Goal: Task Accomplishment & Management: Use online tool/utility

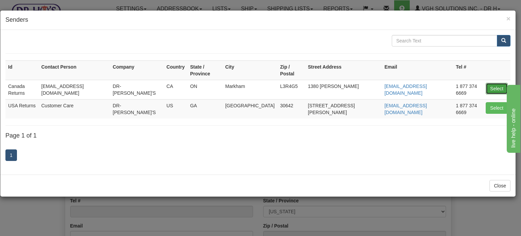
click at [496, 83] on button "Select" at bounding box center [497, 89] width 22 height 12
type input "Canada Returns"
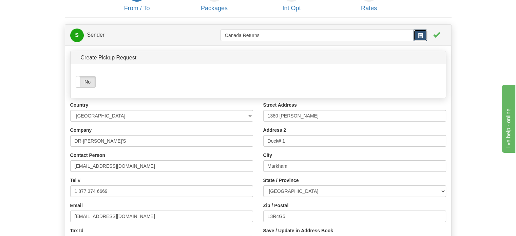
scroll to position [68, 0]
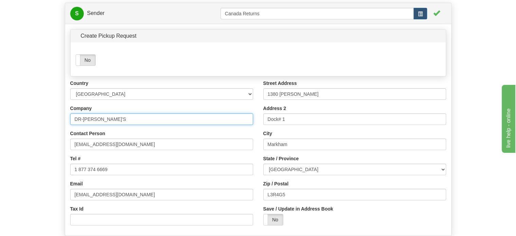
drag, startPoint x: 114, startPoint y: 134, endPoint x: 0, endPoint y: 118, distance: 115.1
click at [0, 121] on div "Toggle navigation Settings Shipping Preferences Fields Preferences New" at bounding box center [258, 126] width 516 height 388
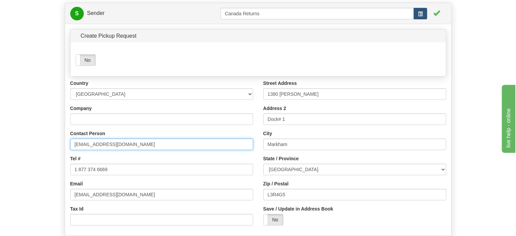
drag, startPoint x: 123, startPoint y: 161, endPoint x: 0, endPoint y: 149, distance: 123.6
click at [0, 149] on div "Toggle navigation Settings Shipping Preferences Fields Preferences New" at bounding box center [258, 126] width 516 height 388
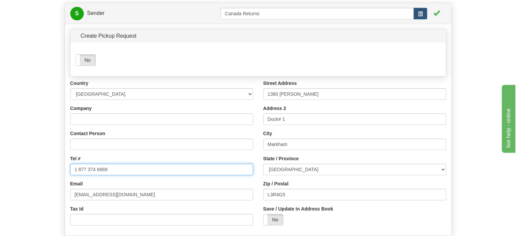
drag, startPoint x: 112, startPoint y: 180, endPoint x: 14, endPoint y: 180, distance: 97.6
click at [19, 180] on form "1 From / To 2 Packages 3 Int Opt 4 Rates S Sender" at bounding box center [257, 141] width 495 height 358
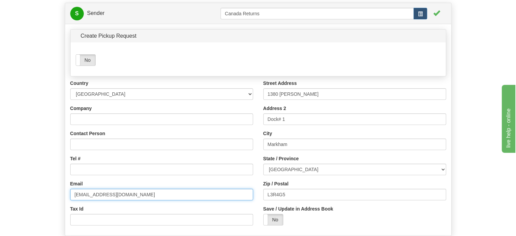
drag, startPoint x: 108, startPoint y: 218, endPoint x: 0, endPoint y: 209, distance: 108.9
click at [0, 210] on div "Toggle navigation Settings Shipping Preferences Fields Preferences New" at bounding box center [258, 126] width 516 height 388
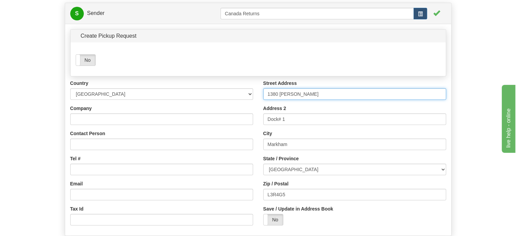
drag, startPoint x: 315, startPoint y: 107, endPoint x: 149, endPoint y: 105, distance: 165.5
click at [196, 107] on div "Country [GEOGRAPHIC_DATA] [GEOGRAPHIC_DATA] [GEOGRAPHIC_DATA] [GEOGRAPHIC_DATA]…" at bounding box center [258, 155] width 386 height 151
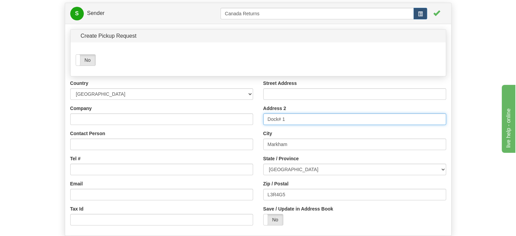
drag, startPoint x: 292, startPoint y: 134, endPoint x: 143, endPoint y: 129, distance: 149.6
click at [160, 131] on div "Country [GEOGRAPHIC_DATA] [GEOGRAPHIC_DATA] [GEOGRAPHIC_DATA] [GEOGRAPHIC_DATA]…" at bounding box center [258, 155] width 386 height 151
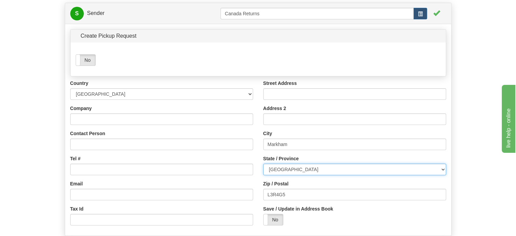
drag, startPoint x: 300, startPoint y: 183, endPoint x: 211, endPoint y: 172, distance: 89.2
click at [212, 172] on div "Country [GEOGRAPHIC_DATA] [GEOGRAPHIC_DATA] [GEOGRAPHIC_DATA] [GEOGRAPHIC_DATA]…" at bounding box center [258, 155] width 386 height 151
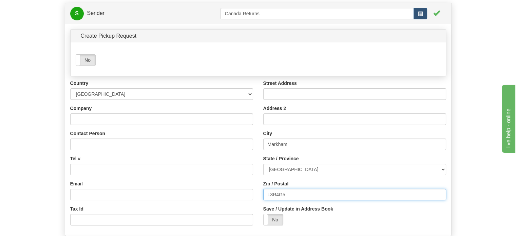
click at [300, 200] on input "L3R4G5" at bounding box center [354, 195] width 183 height 12
drag, startPoint x: 300, startPoint y: 206, endPoint x: 150, endPoint y: 190, distance: 151.1
click at [178, 194] on div "Country [GEOGRAPHIC_DATA] [GEOGRAPHIC_DATA] [GEOGRAPHIC_DATA] [GEOGRAPHIC_DATA]…" at bounding box center [258, 155] width 386 height 151
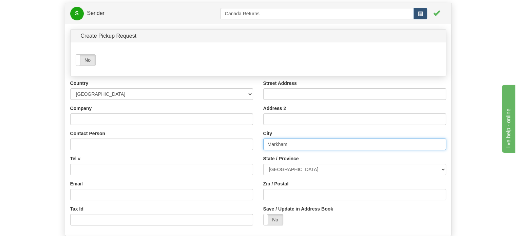
drag, startPoint x: 288, startPoint y: 158, endPoint x: 129, endPoint y: 140, distance: 160.0
click at [176, 145] on div "Country [GEOGRAPHIC_DATA] [GEOGRAPHIC_DATA] [GEOGRAPHIC_DATA] [GEOGRAPHIC_DATA]…" at bounding box center [258, 155] width 386 height 151
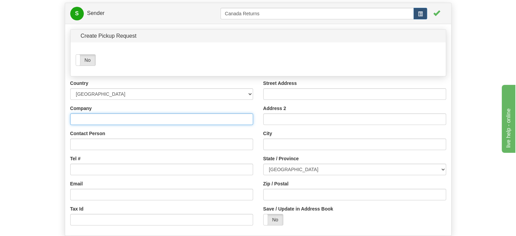
click at [98, 125] on input "Company" at bounding box center [161, 119] width 183 height 12
paste input "[PERSON_NAME]"
type input "[PERSON_NAME]"
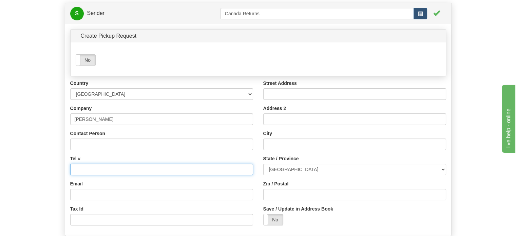
click at [84, 175] on input "Tel #" at bounding box center [161, 169] width 183 height 12
paste input "4039987001"
type input "4039987001"
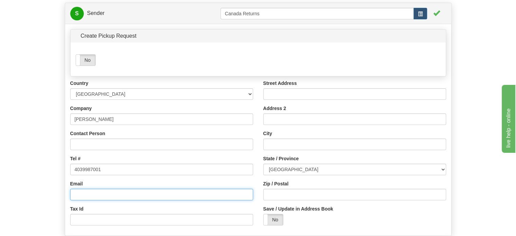
click at [100, 200] on input "Email" at bounding box center [161, 195] width 183 height 12
paste input "[EMAIL_ADDRESS][DOMAIN_NAME]"
type input "[EMAIL_ADDRESS][DOMAIN_NAME]"
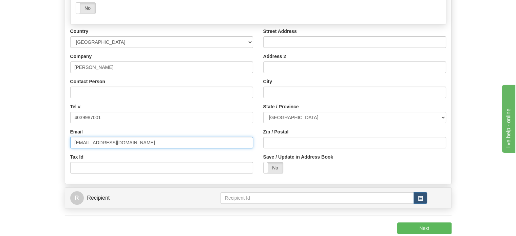
scroll to position [136, 0]
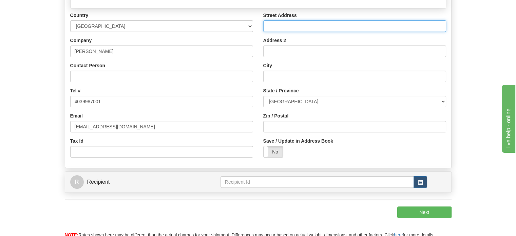
click at [275, 32] on input "Street Address" at bounding box center [354, 26] width 183 height 12
paste input "[STREET_ADDRESS]"
type input "[STREET_ADDRESS]"
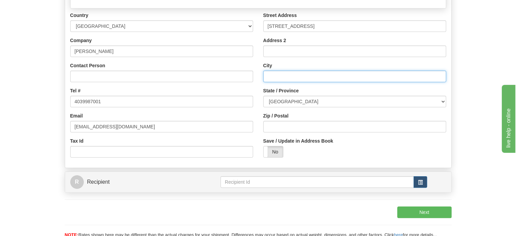
click at [277, 82] on input "City" at bounding box center [354, 77] width 183 height 12
paste input "Strathmore"
type input "Strathmore"
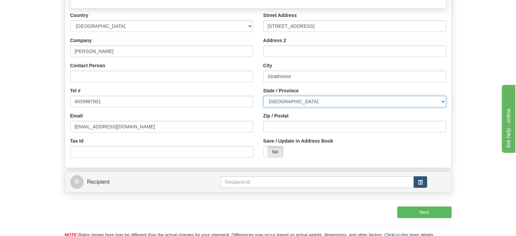
click at [303, 107] on select "[GEOGRAPHIC_DATA] [GEOGRAPHIC_DATA] [GEOGRAPHIC_DATA] [GEOGRAPHIC_DATA] [GEOGRA…" at bounding box center [354, 102] width 183 height 12
select select "AB"
click at [263, 107] on select "[GEOGRAPHIC_DATA] [GEOGRAPHIC_DATA] [GEOGRAPHIC_DATA] [GEOGRAPHIC_DATA] [GEOGRA…" at bounding box center [354, 102] width 183 height 12
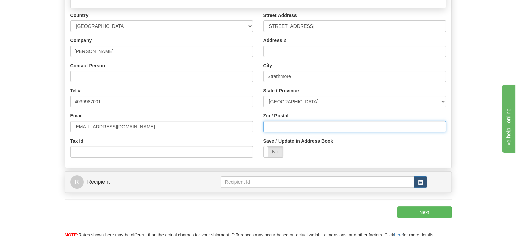
click at [290, 132] on input "Zip / Postal" at bounding box center [354, 127] width 183 height 12
paste input "T1P0B5"
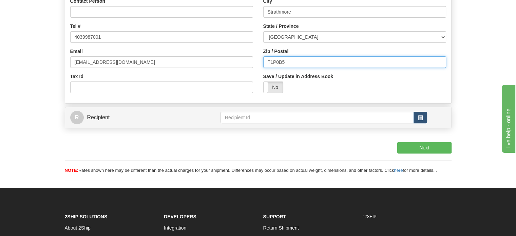
scroll to position [203, 0]
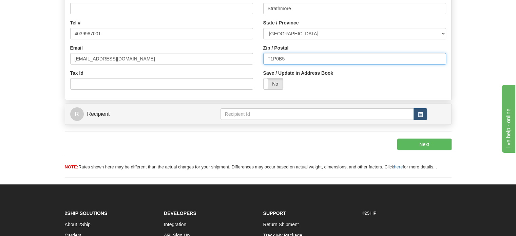
type input "T1P0B5"
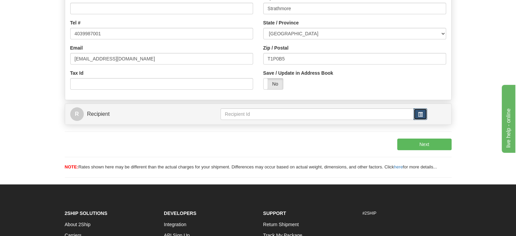
click at [422, 117] on span "button" at bounding box center [420, 114] width 5 height 5
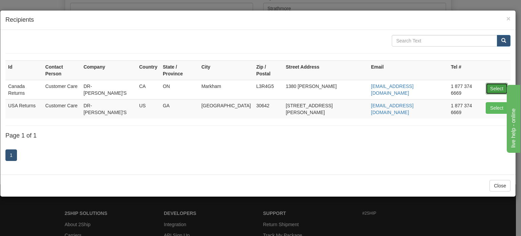
click at [493, 83] on button "Select" at bounding box center [497, 89] width 22 height 12
type input "Canada Returns"
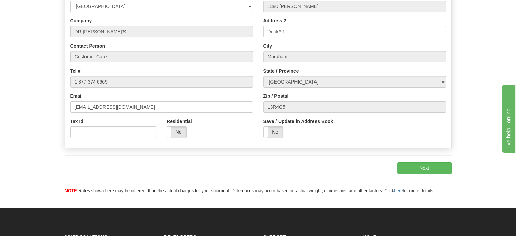
scroll to position [102, 0]
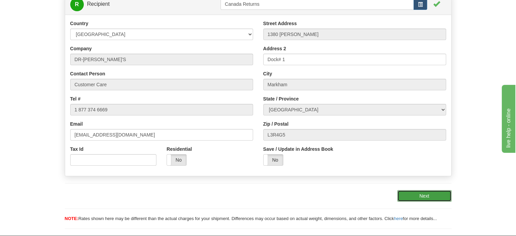
click at [418, 201] on button "Next" at bounding box center [424, 196] width 54 height 12
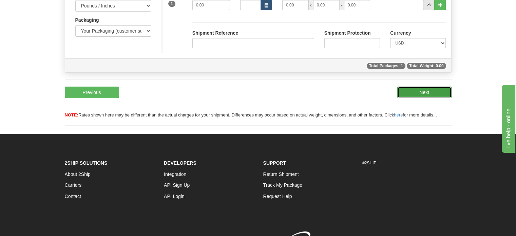
scroll to position [0, 0]
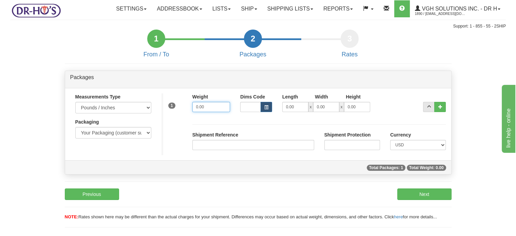
drag, startPoint x: 213, startPoint y: 123, endPoint x: 79, endPoint y: 110, distance: 133.9
click at [83, 111] on div "Measurements Type Pounds / Inches Kilograms / Centimeters Packaging Your Packag…" at bounding box center [258, 124] width 386 height 62
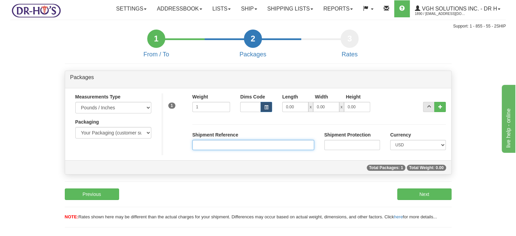
type input "1.00"
click at [205, 150] on input "Shipment Reference" at bounding box center [253, 145] width 122 height 10
paste input "1134475"
type input "1134475"
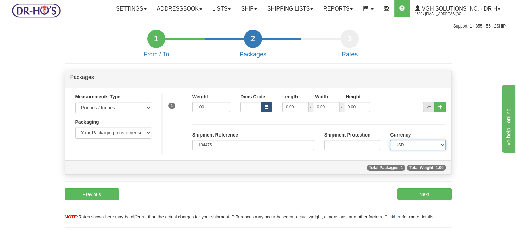
click at [417, 150] on select "CAD USD EUR ZAR [PERSON_NAME] ARN AUD AUS AWG BBD BFR BGN BHD BMD BND BRC BRL C…" at bounding box center [418, 145] width 56 height 10
select select "0"
click at [390, 150] on select "CAD USD EUR ZAR [PERSON_NAME] ARN AUD AUS AWG BBD BFR BGN BHD BMD BND BRC BRL C…" at bounding box center [418, 145] width 56 height 10
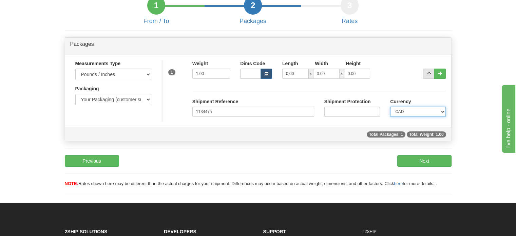
scroll to position [34, 0]
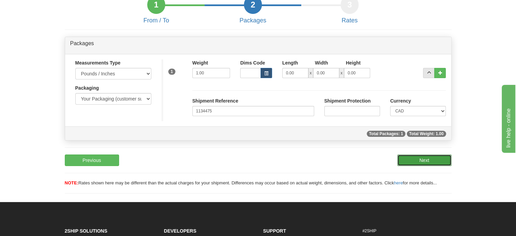
click at [439, 166] on button "Next" at bounding box center [424, 160] width 54 height 12
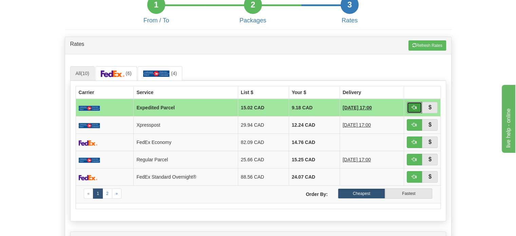
click at [414, 110] on span "button" at bounding box center [414, 107] width 5 height 5
type input "DOM.EP"
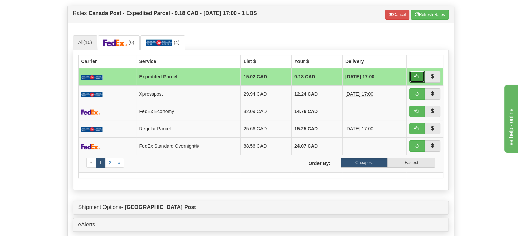
scroll to position [170, 0]
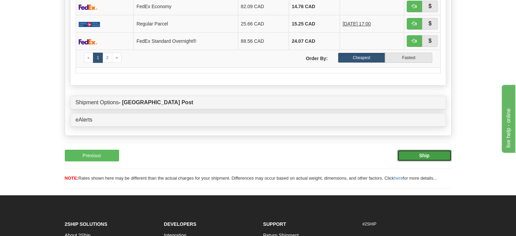
click at [420, 158] on b "Ship" at bounding box center [424, 155] width 10 height 5
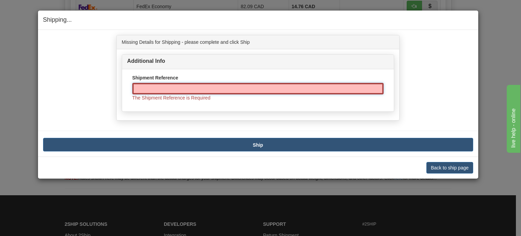
click at [185, 84] on input "Shipment Reference" at bounding box center [257, 89] width 251 height 12
paste input "1134475"
type input "1134475"
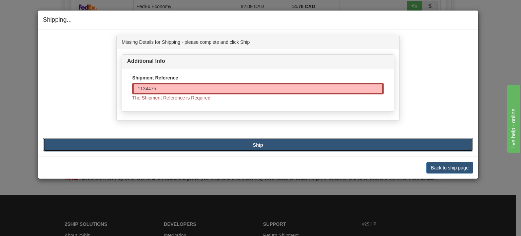
click at [262, 144] on b "Ship" at bounding box center [258, 144] width 10 height 5
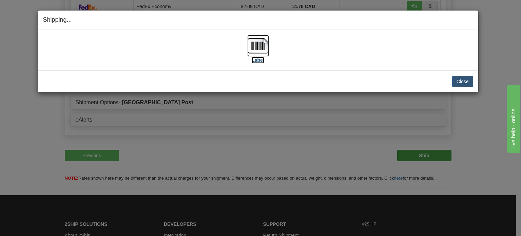
click at [260, 51] on img at bounding box center [258, 46] width 22 height 22
click at [468, 82] on button "Close" at bounding box center [462, 82] width 21 height 12
